Goal: Transaction & Acquisition: Book appointment/travel/reservation

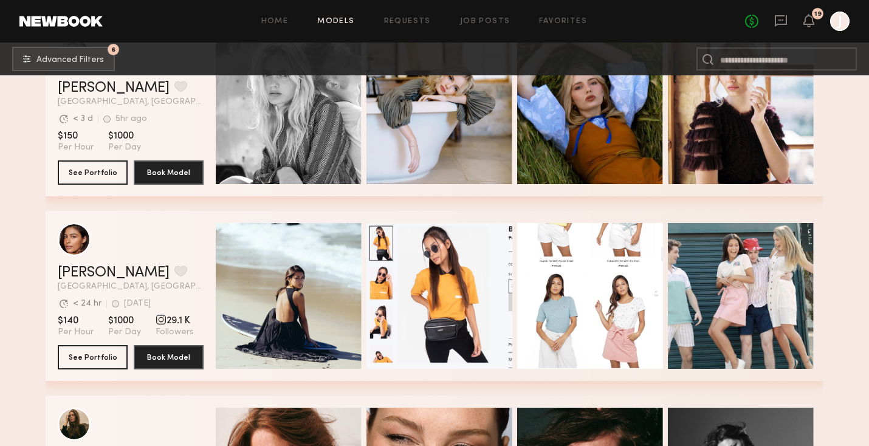
scroll to position [10063, 0]
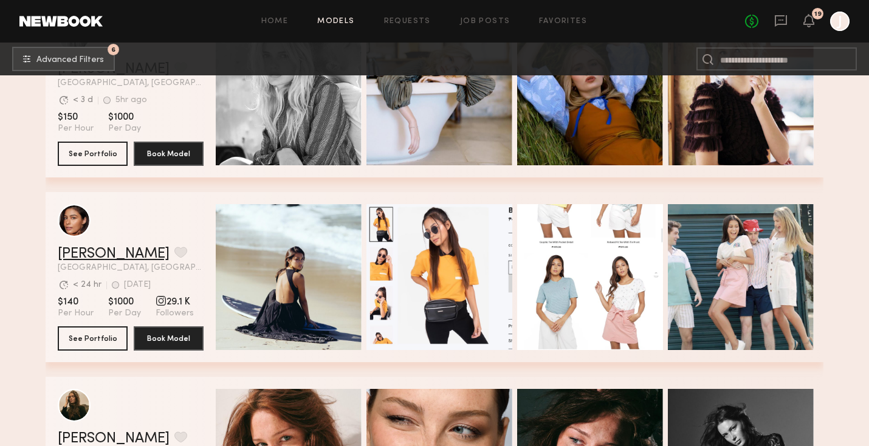
click at [92, 251] on link "[PERSON_NAME]" at bounding box center [114, 254] width 112 height 15
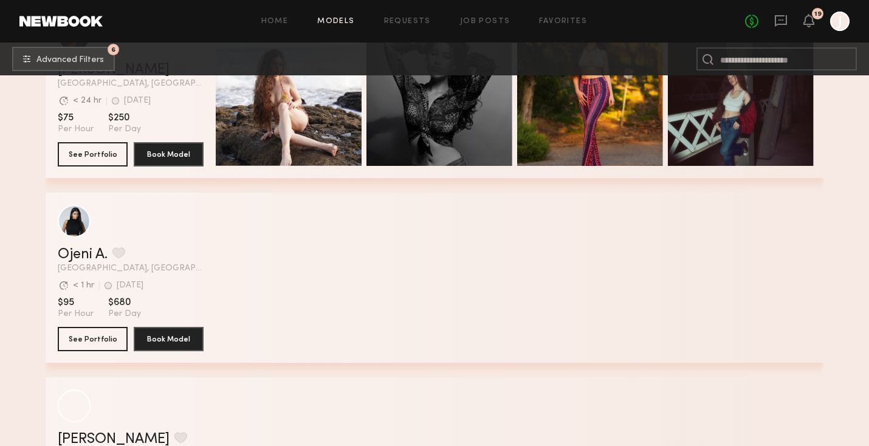
scroll to position [15620, 0]
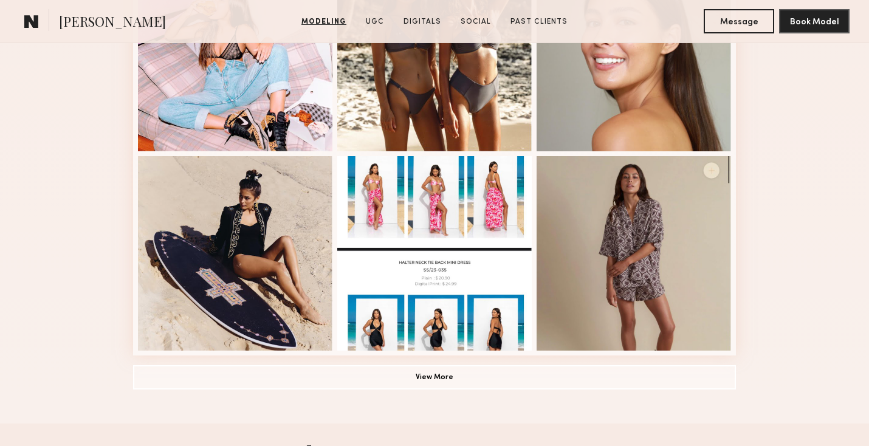
scroll to position [769, 0]
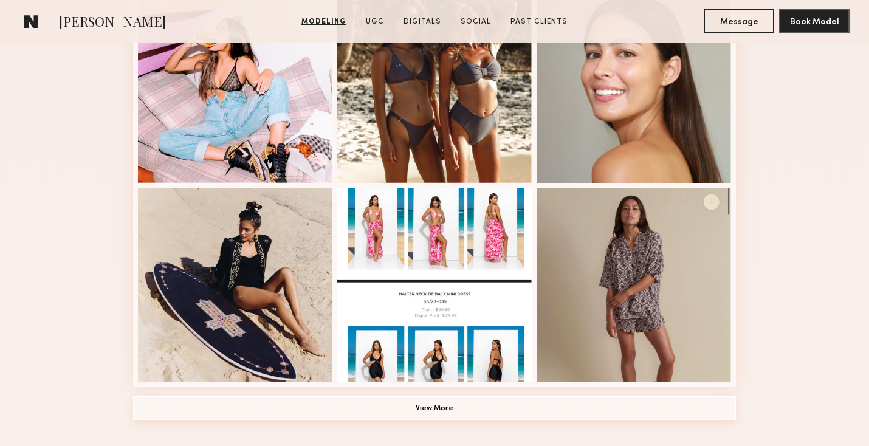
click at [325, 399] on button "View More" at bounding box center [434, 408] width 603 height 24
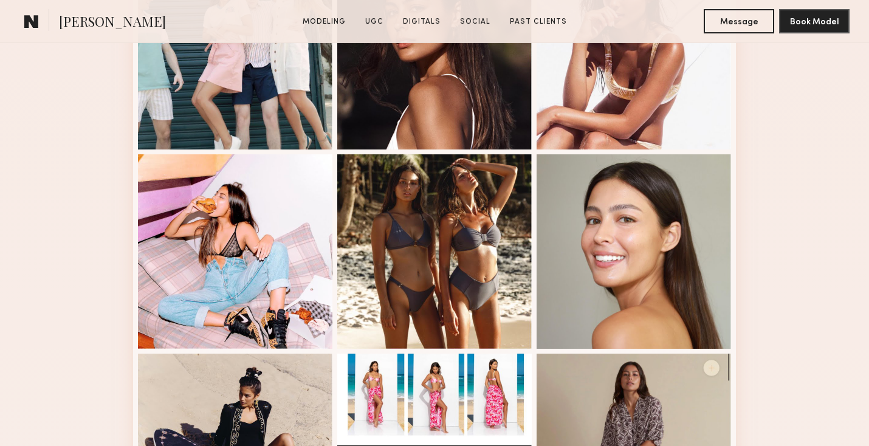
scroll to position [0, 0]
